Goal: Find specific page/section: Find specific page/section

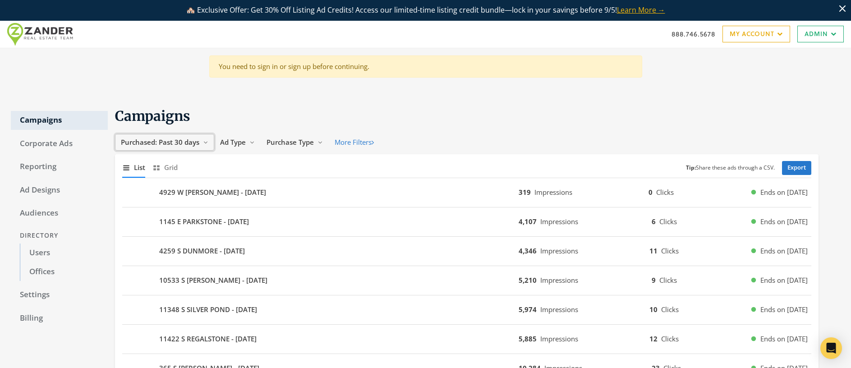
click at [177, 144] on span "Purchased: Past 30 days" at bounding box center [160, 142] width 78 height 9
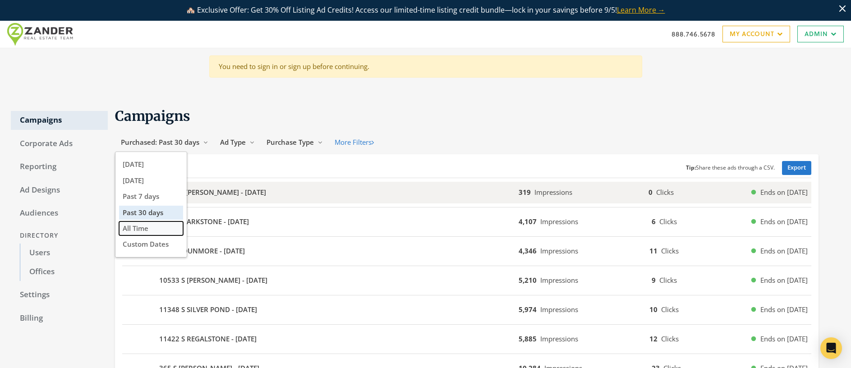
click at [145, 230] on span "All Time" at bounding box center [136, 228] width 26 height 9
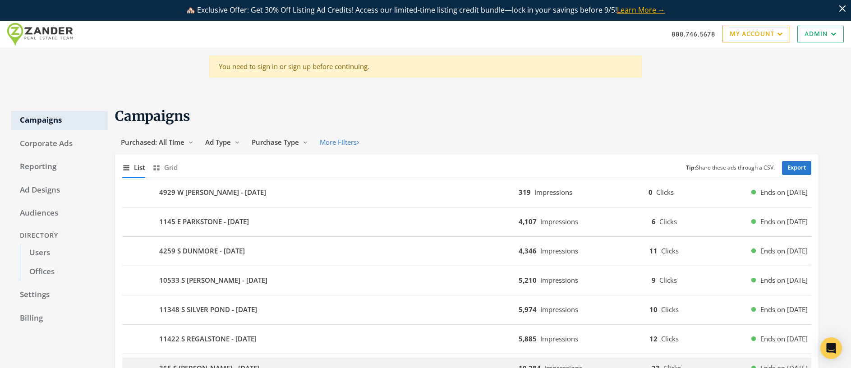
scroll to position [593, 0]
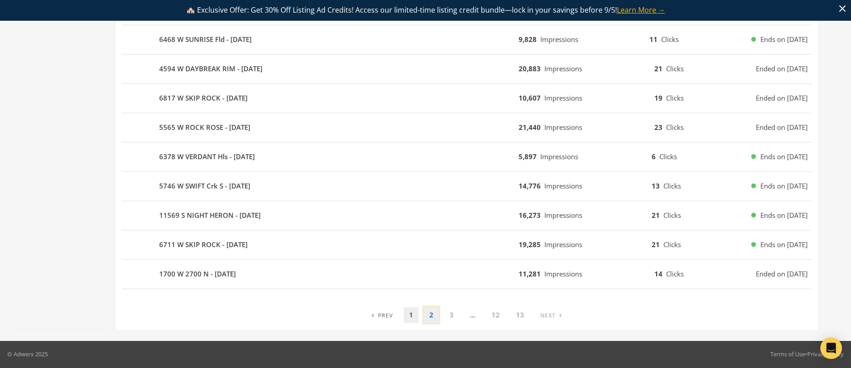
click at [432, 318] on link "2" at bounding box center [431, 315] width 15 height 16
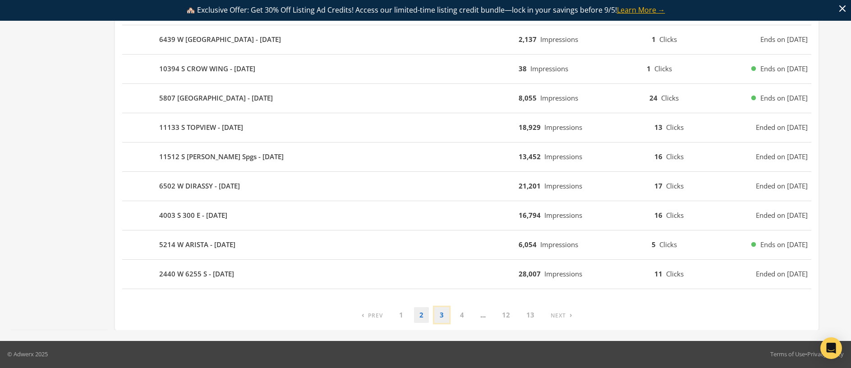
click at [442, 315] on link "3" at bounding box center [441, 315] width 15 height 16
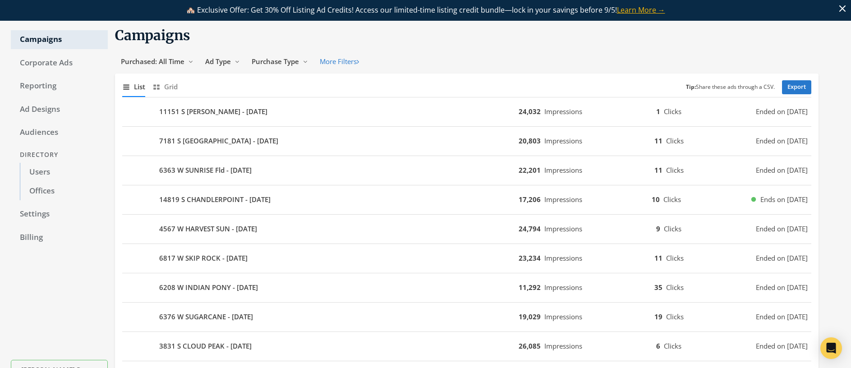
scroll to position [0, 0]
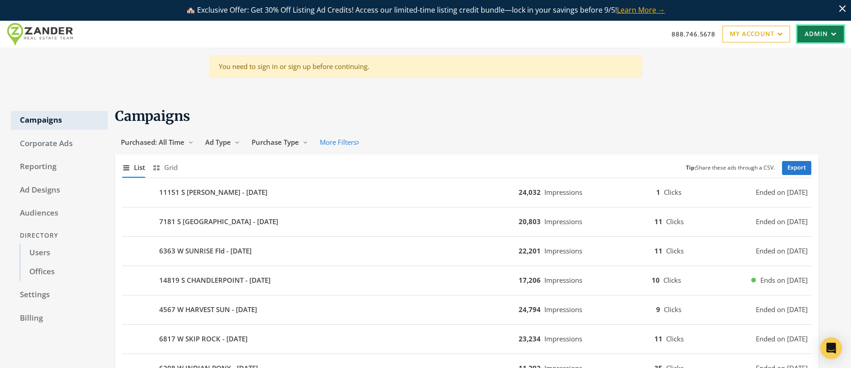
click at [805, 29] on link "Admin" at bounding box center [820, 34] width 46 height 17
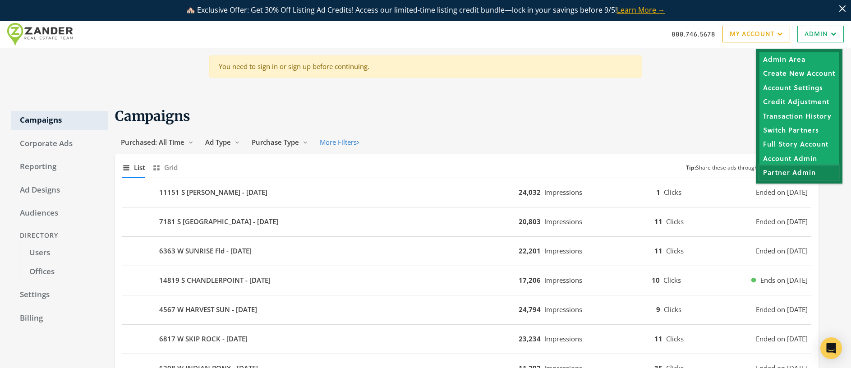
click at [791, 174] on link "Partner Admin" at bounding box center [798, 173] width 79 height 14
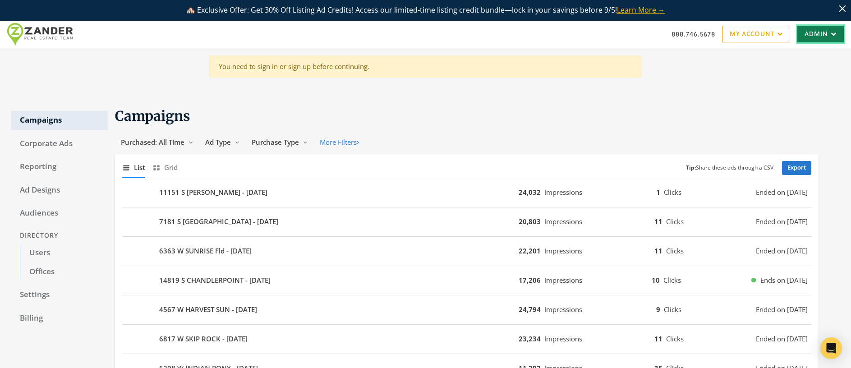
click at [828, 32] on icon at bounding box center [832, 33] width 9 height 5
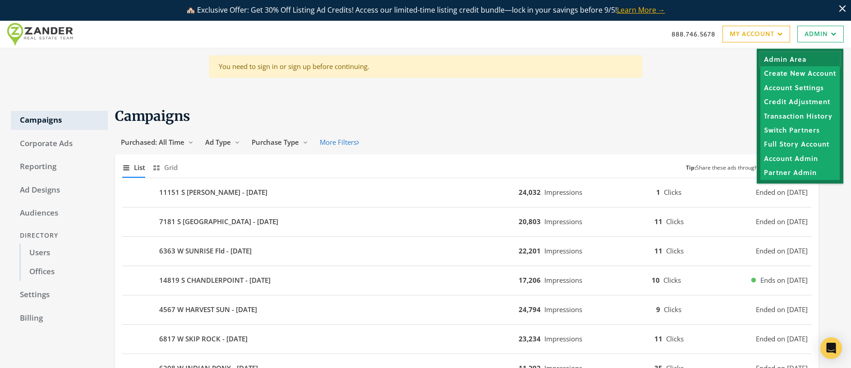
click at [792, 55] on link "Admin Area" at bounding box center [799, 59] width 79 height 14
